Goal: Information Seeking & Learning: Learn about a topic

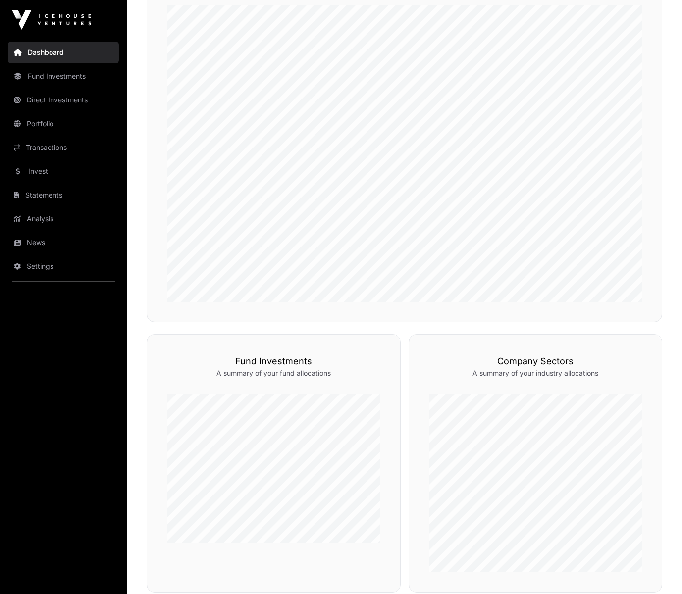
scroll to position [544, 0]
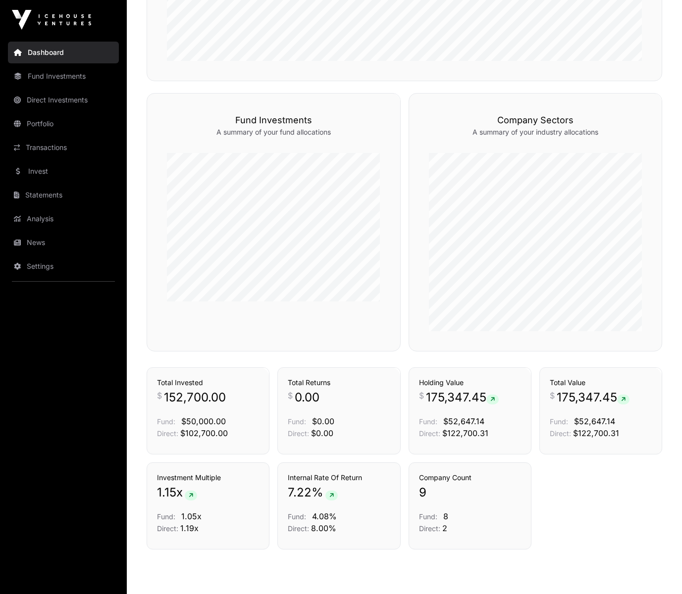
click at [49, 142] on link "Transactions" at bounding box center [63, 148] width 111 height 22
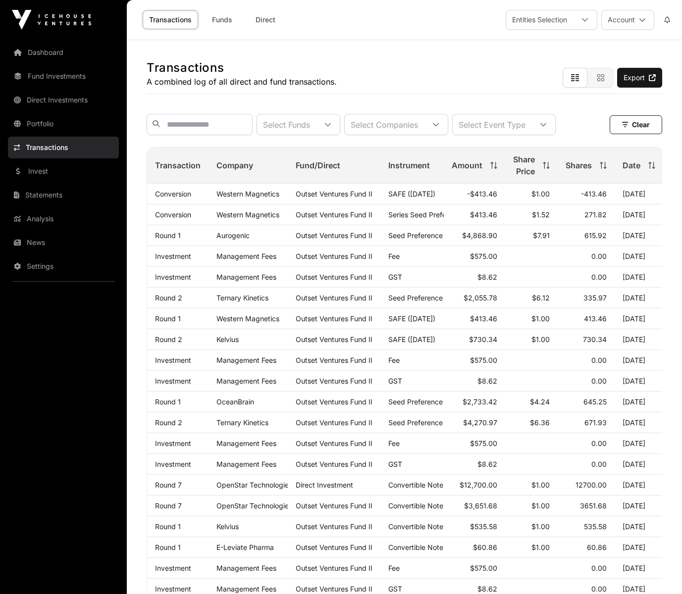
click at [51, 120] on link "Portfolio" at bounding box center [63, 124] width 111 height 22
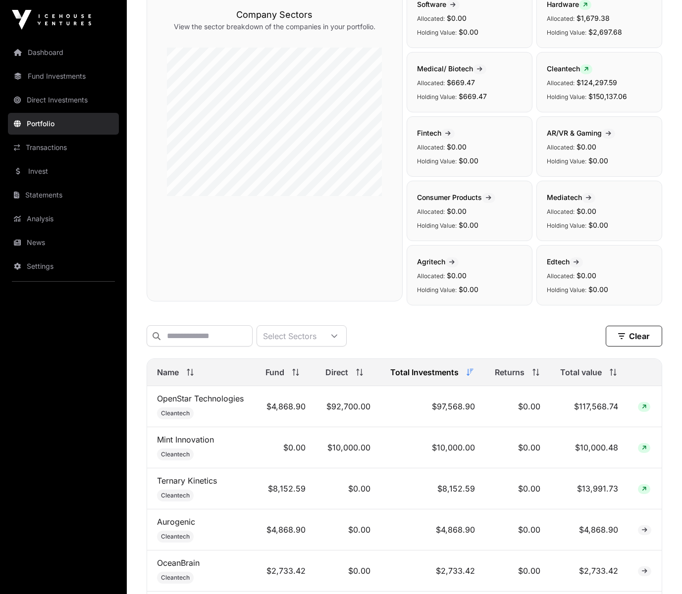
scroll to position [101, 0]
click at [231, 399] on link "OpenStar Technologies" at bounding box center [200, 397] width 87 height 10
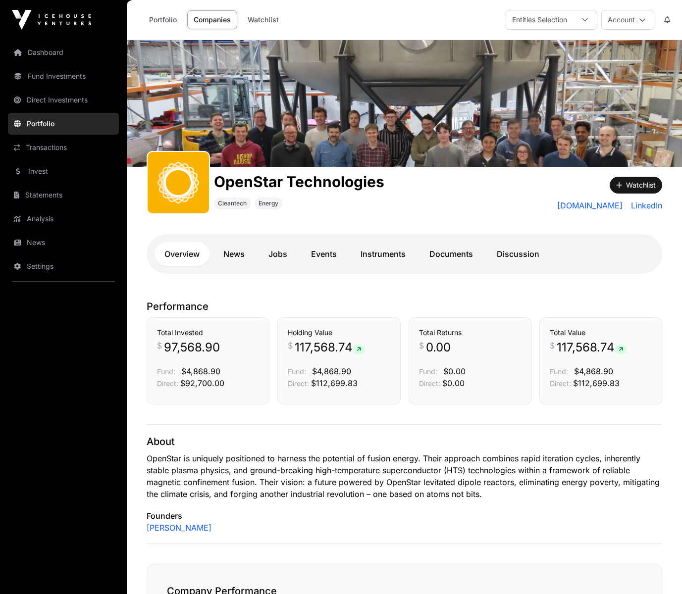
click at [381, 255] on link "Instruments" at bounding box center [382, 254] width 65 height 24
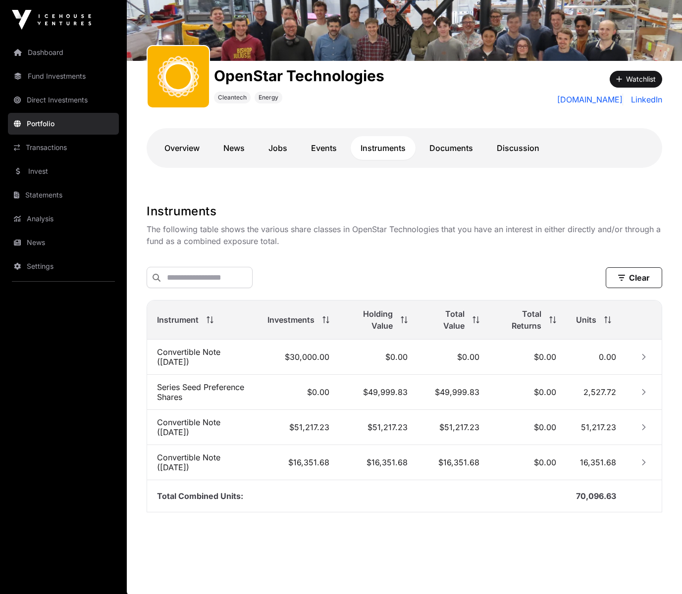
scroll to position [106, 0]
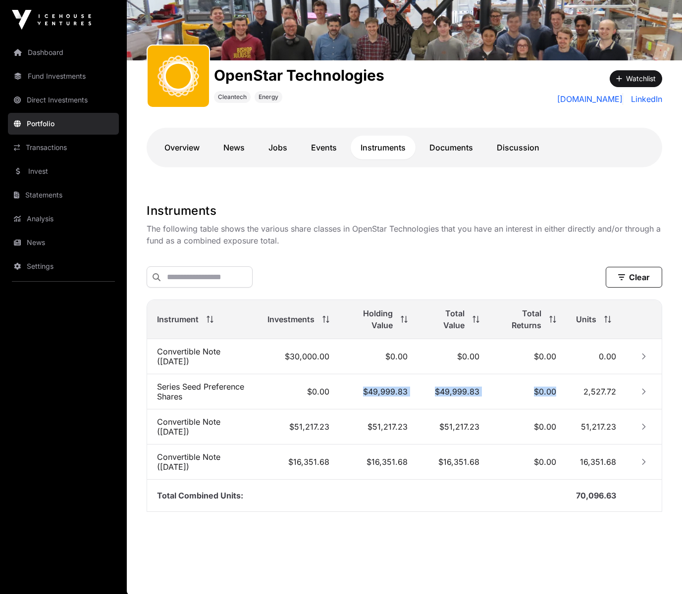
drag, startPoint x: 364, startPoint y: 391, endPoint x: 526, endPoint y: 305, distance: 183.3
click at [523, 400] on tr "Series Seed Preference Shares $0.00 $49,999.83 $49,999.83 $0.00 2,527.72" at bounding box center [404, 391] width 514 height 35
click at [519, 264] on div "Clear" at bounding box center [404, 276] width 515 height 37
drag, startPoint x: 285, startPoint y: 353, endPoint x: 397, endPoint y: 280, distance: 134.1
click at [344, 357] on tr "Convertible Note ([DATE]) $30,000.00 $0.00 $0.00 $0.00 0.00" at bounding box center [404, 356] width 514 height 35
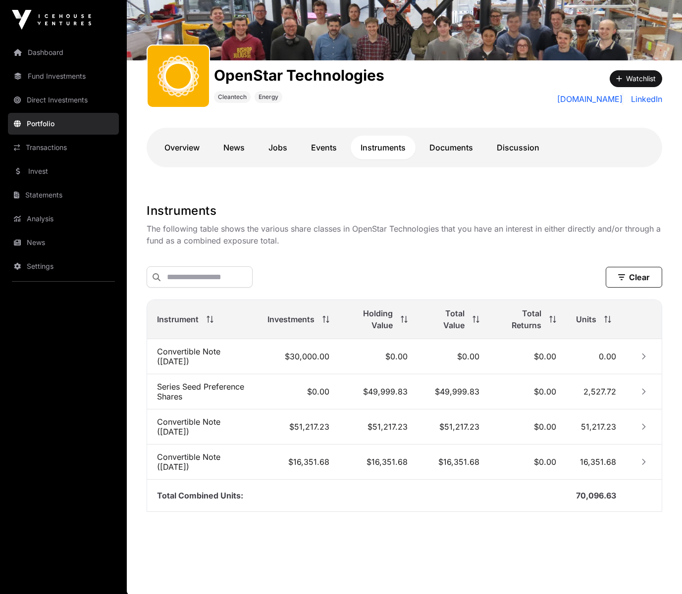
click at [405, 260] on div "Clear" at bounding box center [404, 276] width 515 height 37
click at [183, 146] on link "Overview" at bounding box center [181, 148] width 55 height 24
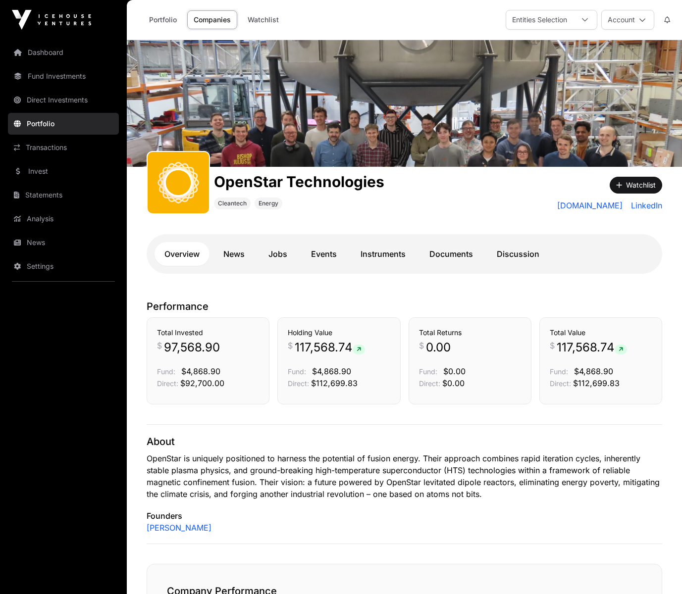
click at [377, 252] on link "Instruments" at bounding box center [382, 254] width 65 height 24
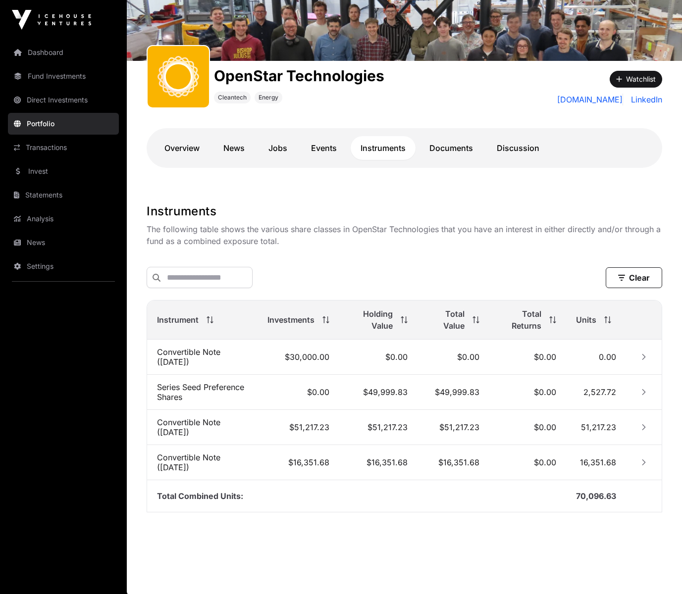
scroll to position [106, 0]
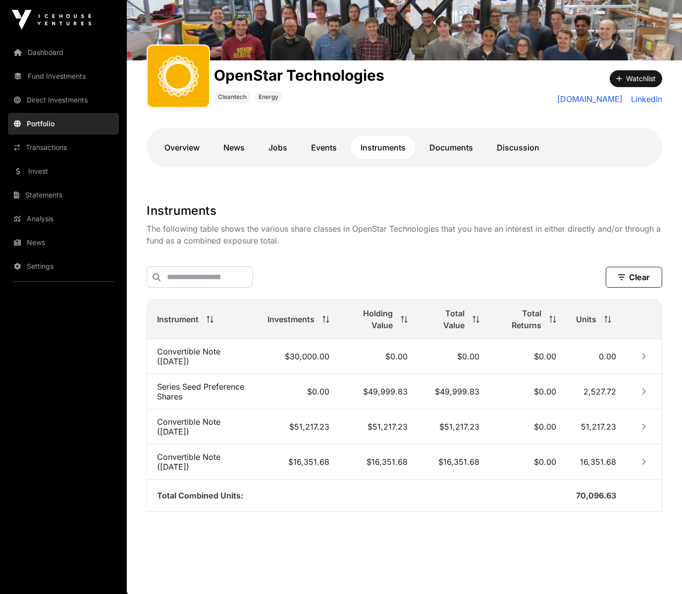
click at [421, 115] on div "OpenStar Technologies Cleantech Energy Watchlist [DOMAIN_NAME] LinkedIn Overvie…" at bounding box center [404, 121] width 555 height 123
click at [67, 49] on link "Dashboard" at bounding box center [63, 53] width 111 height 22
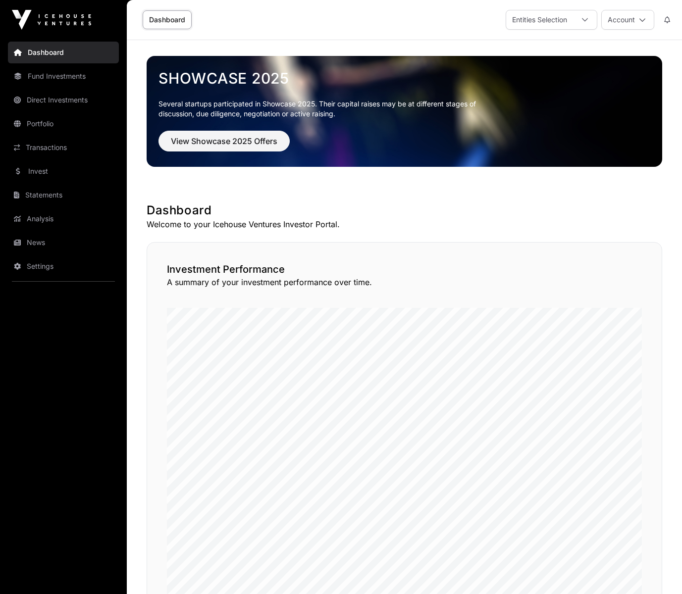
click at [54, 96] on link "Direct Investments" at bounding box center [63, 100] width 111 height 22
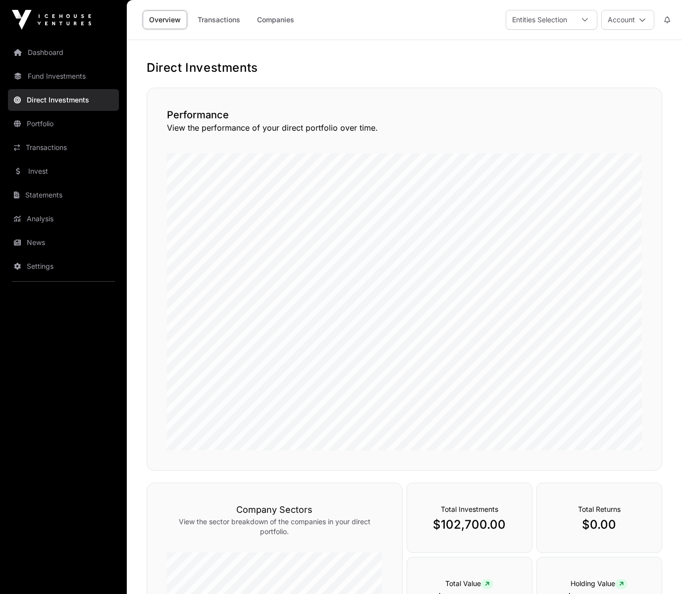
click at [45, 123] on link "Portfolio" at bounding box center [63, 124] width 111 height 22
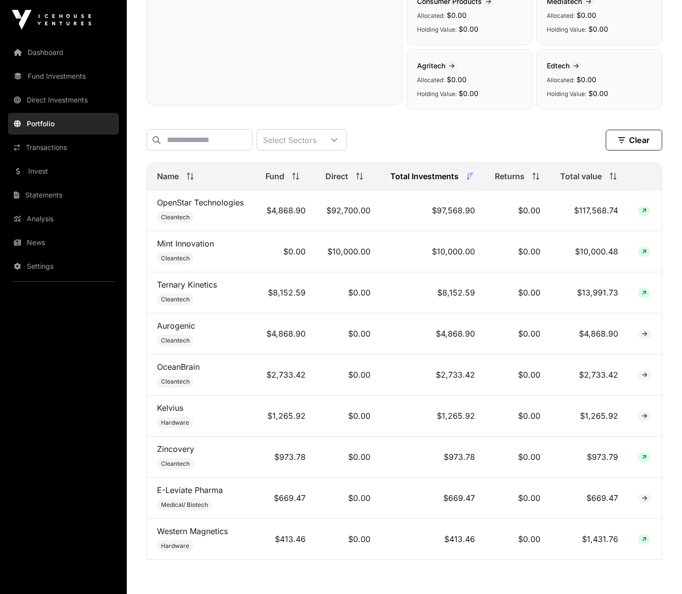
scroll to position [344, 0]
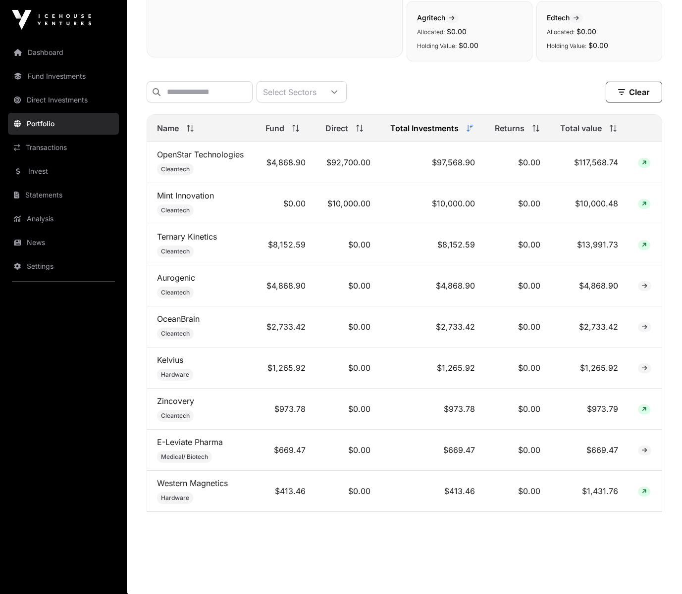
click at [509, 100] on div "Select Sectors Clear" at bounding box center [404, 91] width 515 height 21
